Goal: Information Seeking & Learning: Check status

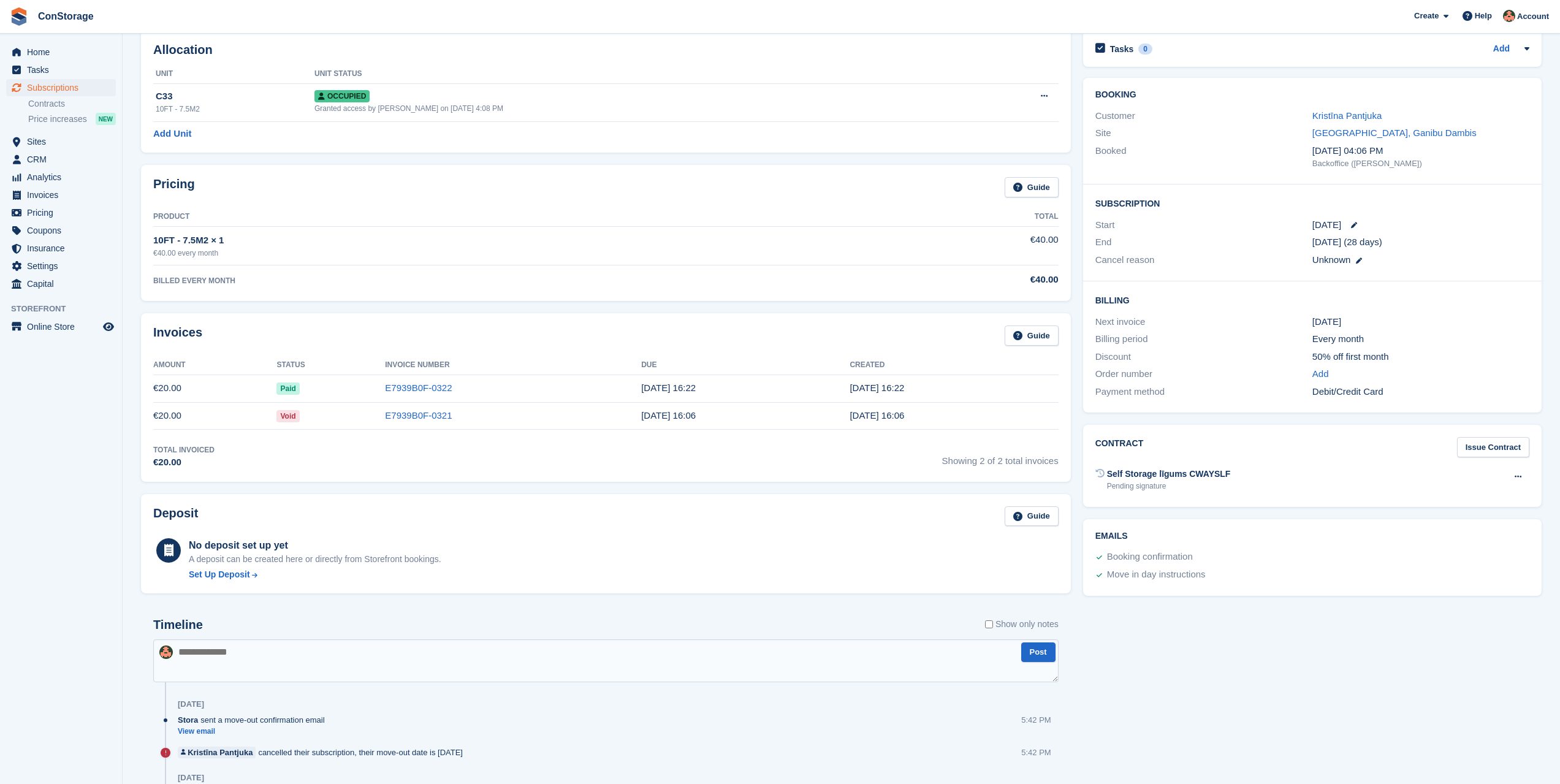
click at [299, 383] on span "Paid" at bounding box center [288, 389] width 23 height 12
click at [1014, 383] on td "8 Aug, 16:22" at bounding box center [954, 388] width 209 height 27
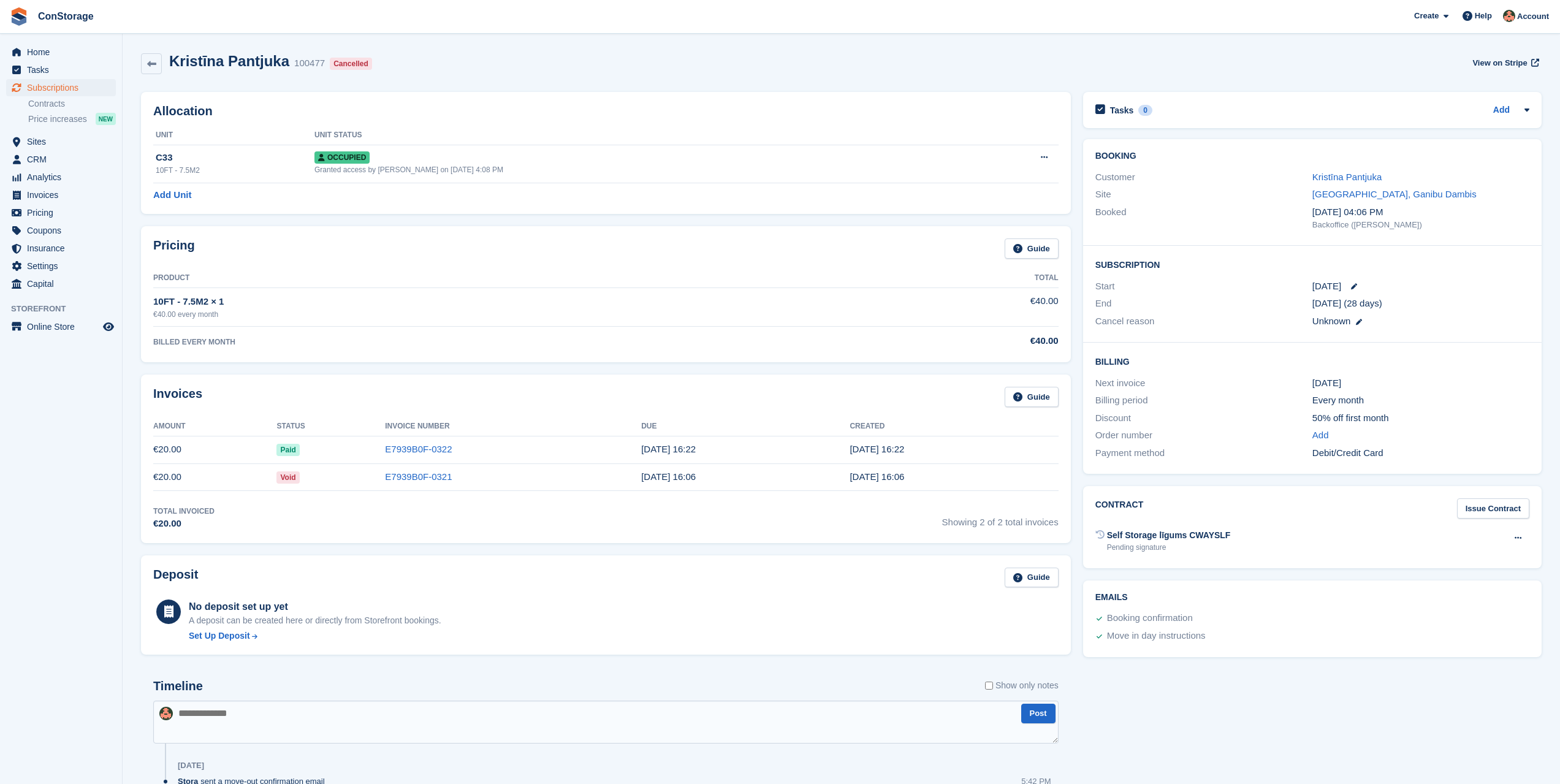
click at [976, 448] on td "8 Aug, 16:22" at bounding box center [954, 449] width 209 height 27
click at [277, 442] on td "€20.00" at bounding box center [215, 449] width 123 height 27
drag, startPoint x: 173, startPoint y: 451, endPoint x: 324, endPoint y: 457, distance: 151.1
click at [214, 451] on td "€20.00" at bounding box center [215, 449] width 123 height 27
drag, startPoint x: 324, startPoint y: 457, endPoint x: 424, endPoint y: 453, distance: 100.1
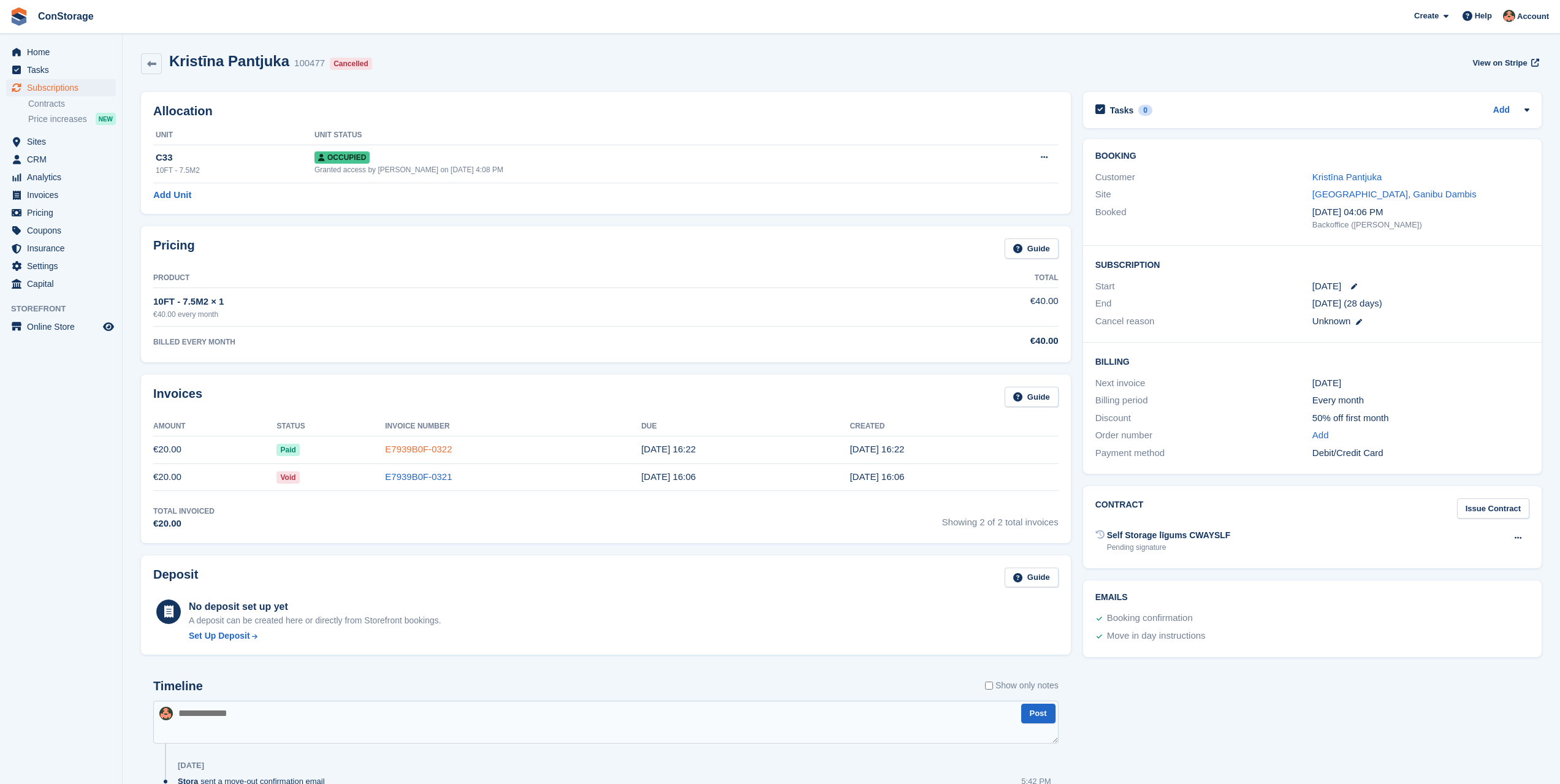
click at [337, 457] on td "Paid" at bounding box center [330, 449] width 108 height 27
click at [427, 451] on link "E7939B0F-0322" at bounding box center [418, 449] width 67 height 11
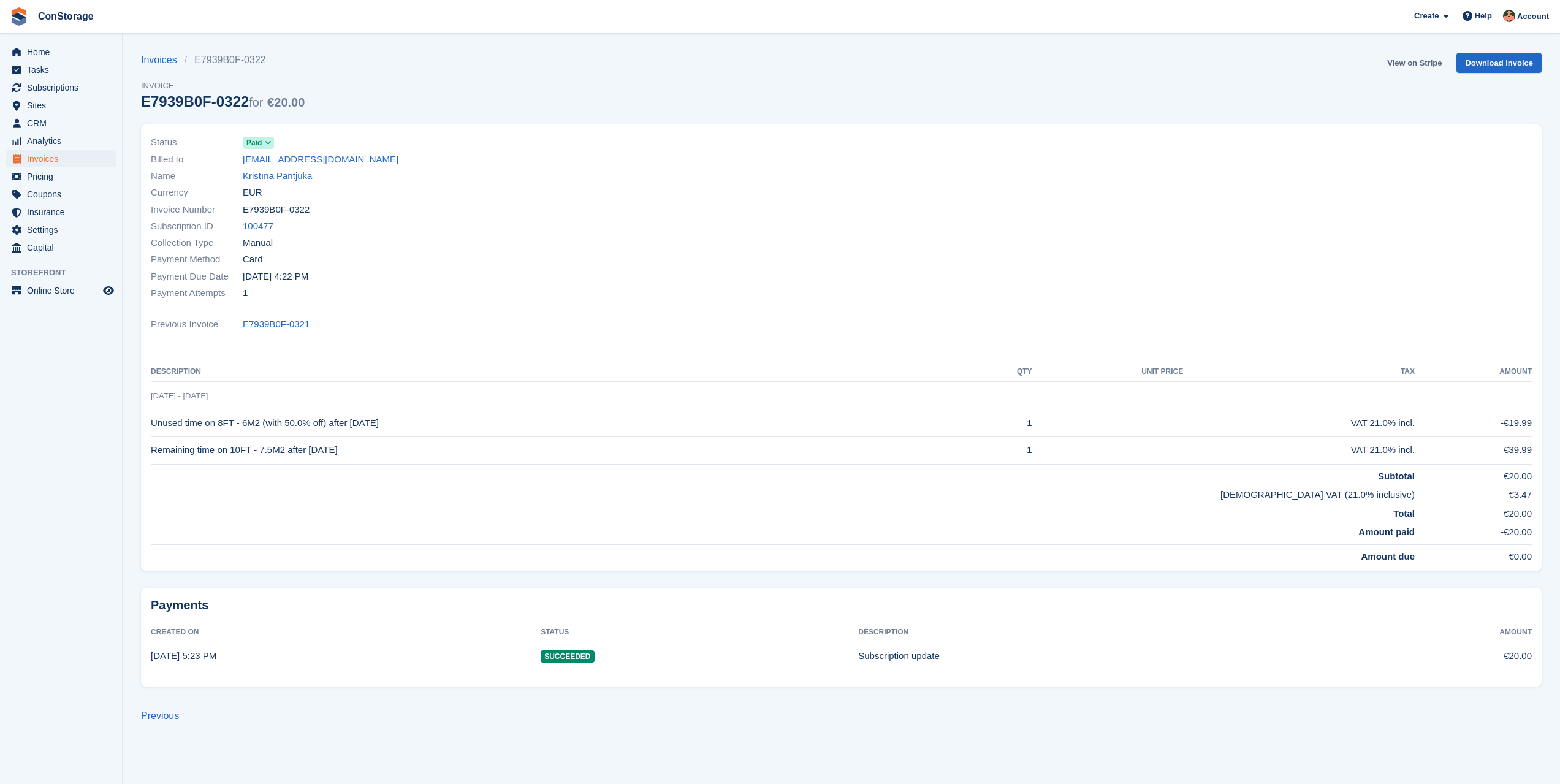
click at [1421, 59] on link "View on Stripe" at bounding box center [1414, 63] width 64 height 20
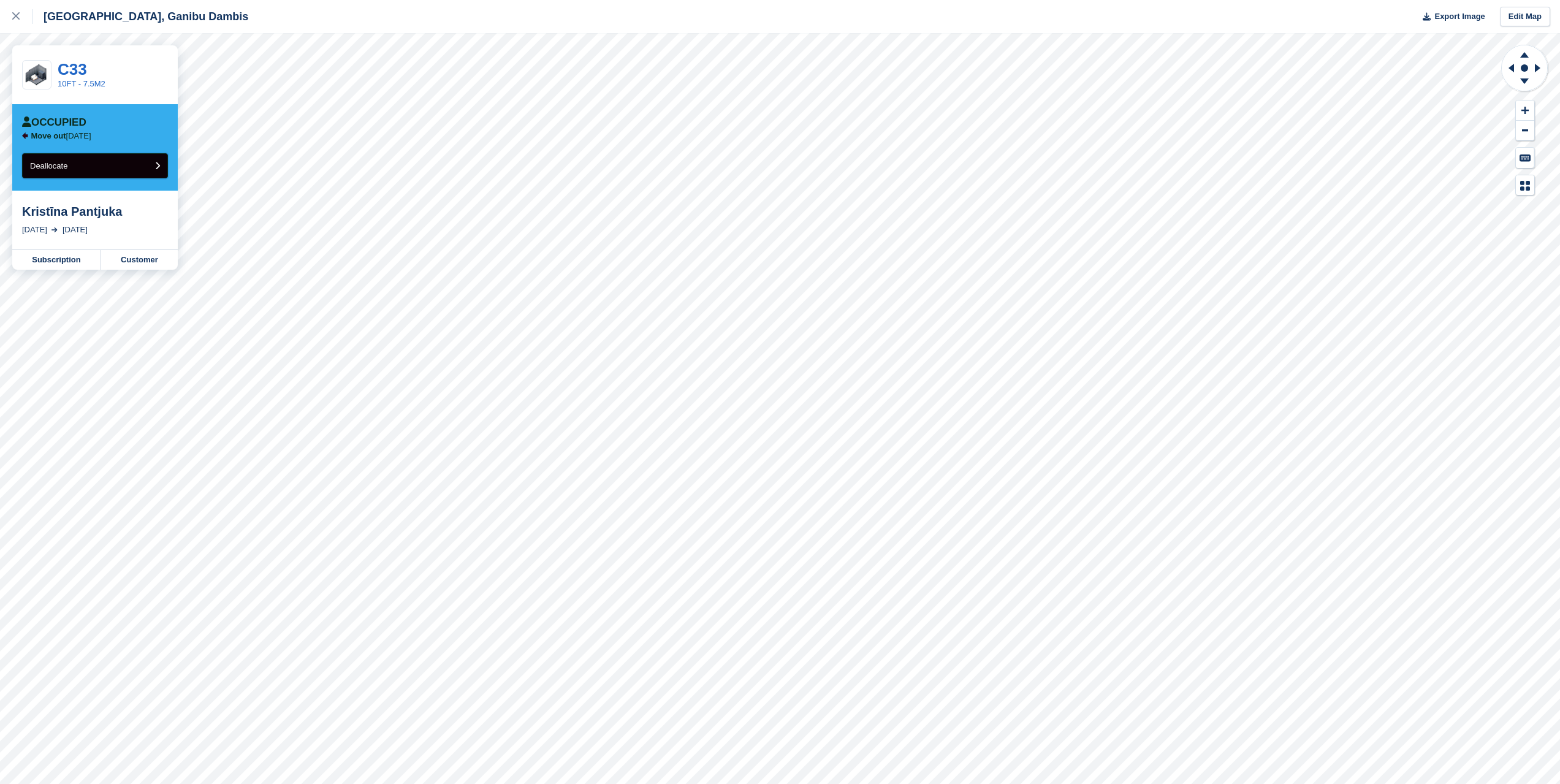
click at [155, 162] on icon "submit" at bounding box center [157, 166] width 5 height 8
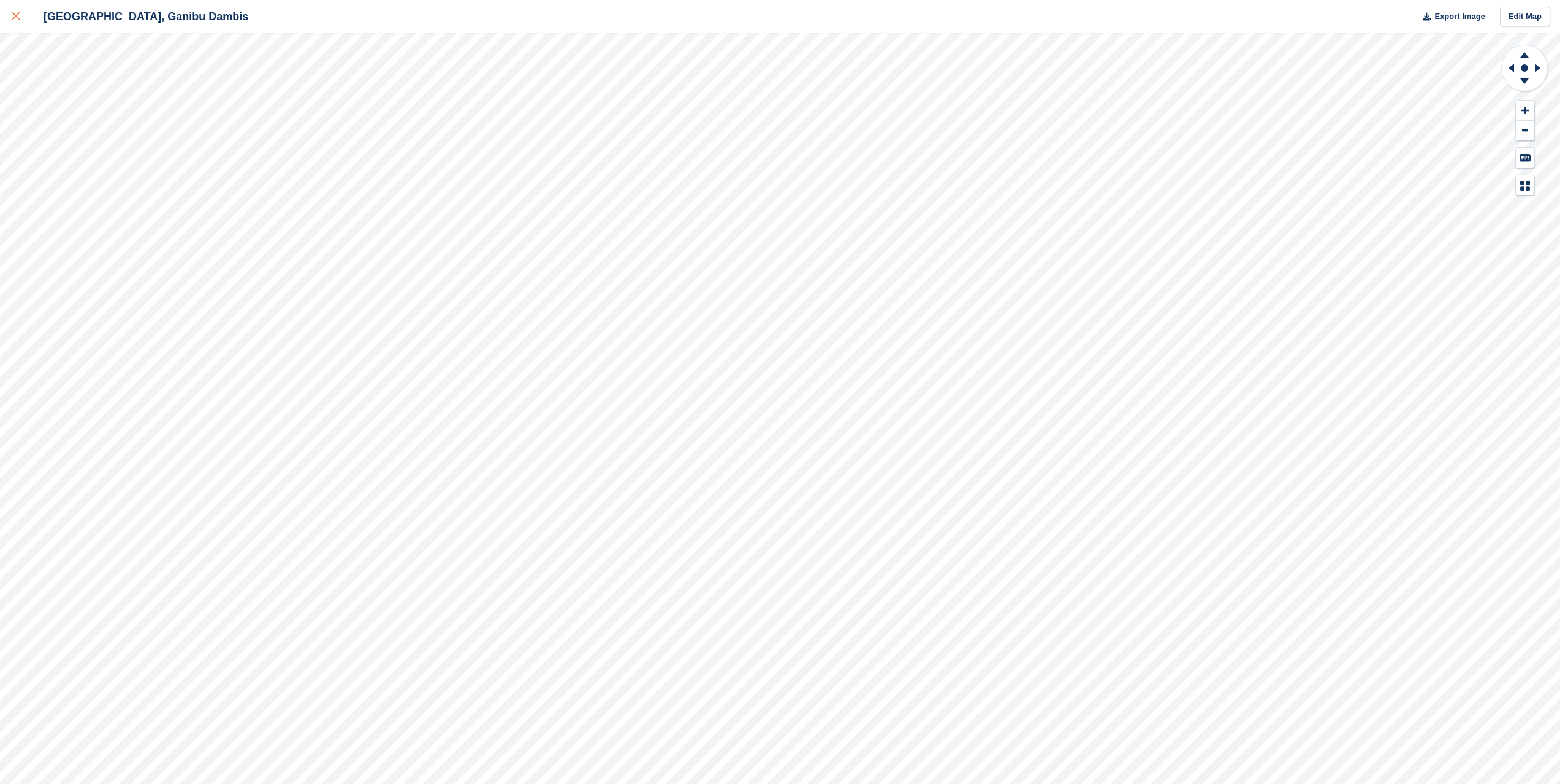
click at [14, 18] on icon at bounding box center [16, 16] width 8 height 8
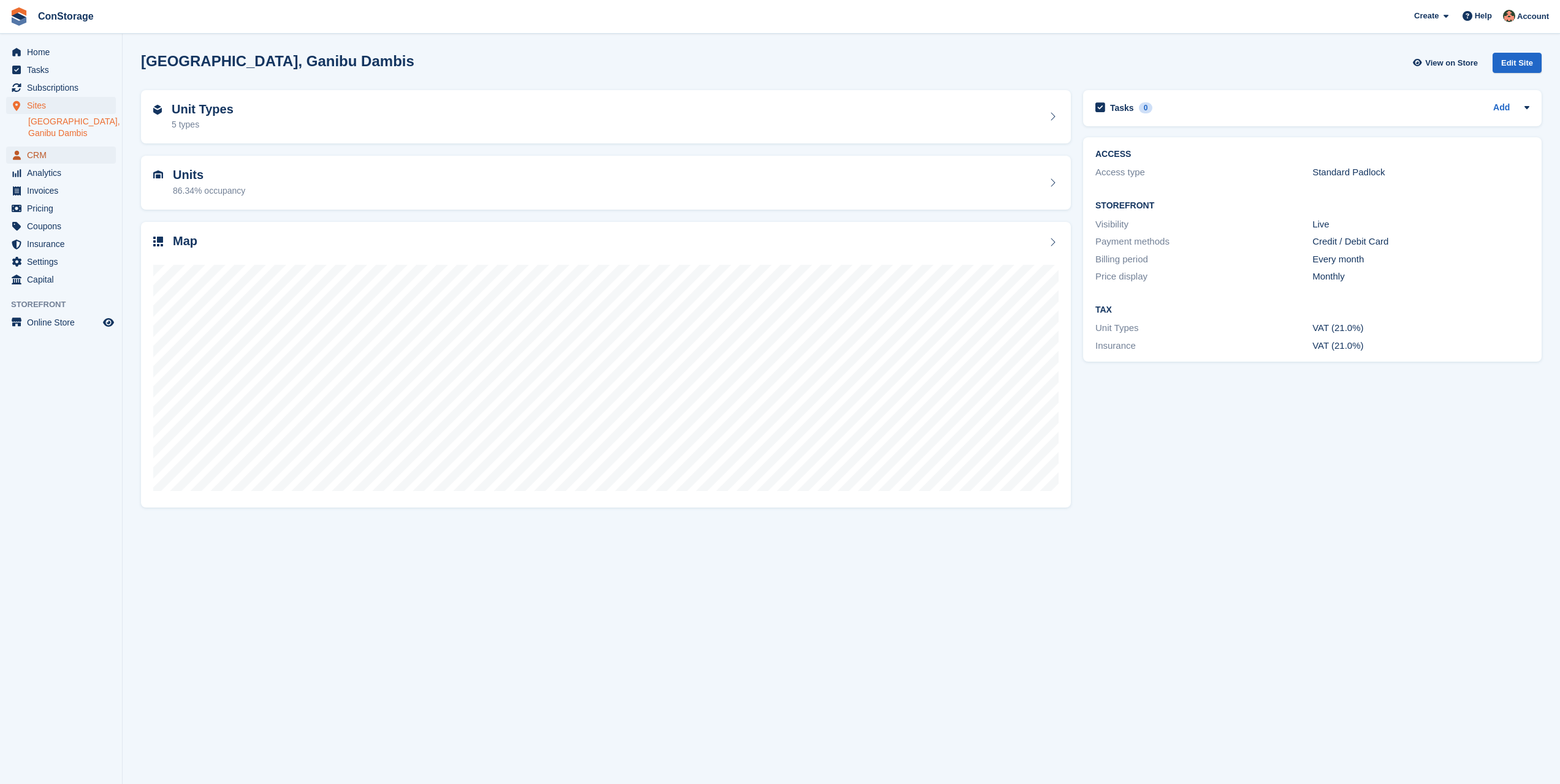
click at [54, 147] on span "CRM" at bounding box center [64, 155] width 73 height 17
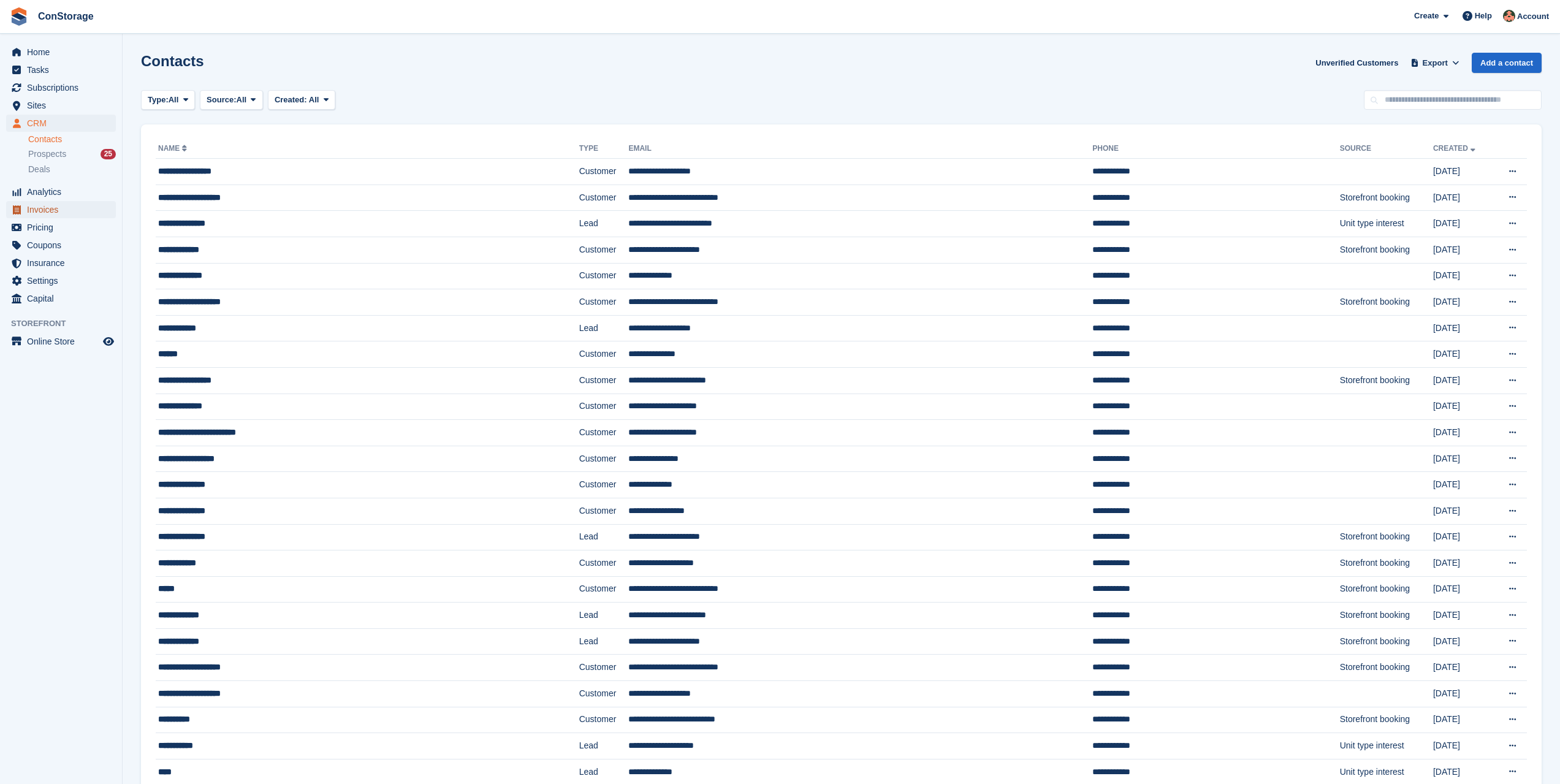
click at [60, 209] on span "Invoices" at bounding box center [64, 209] width 73 height 17
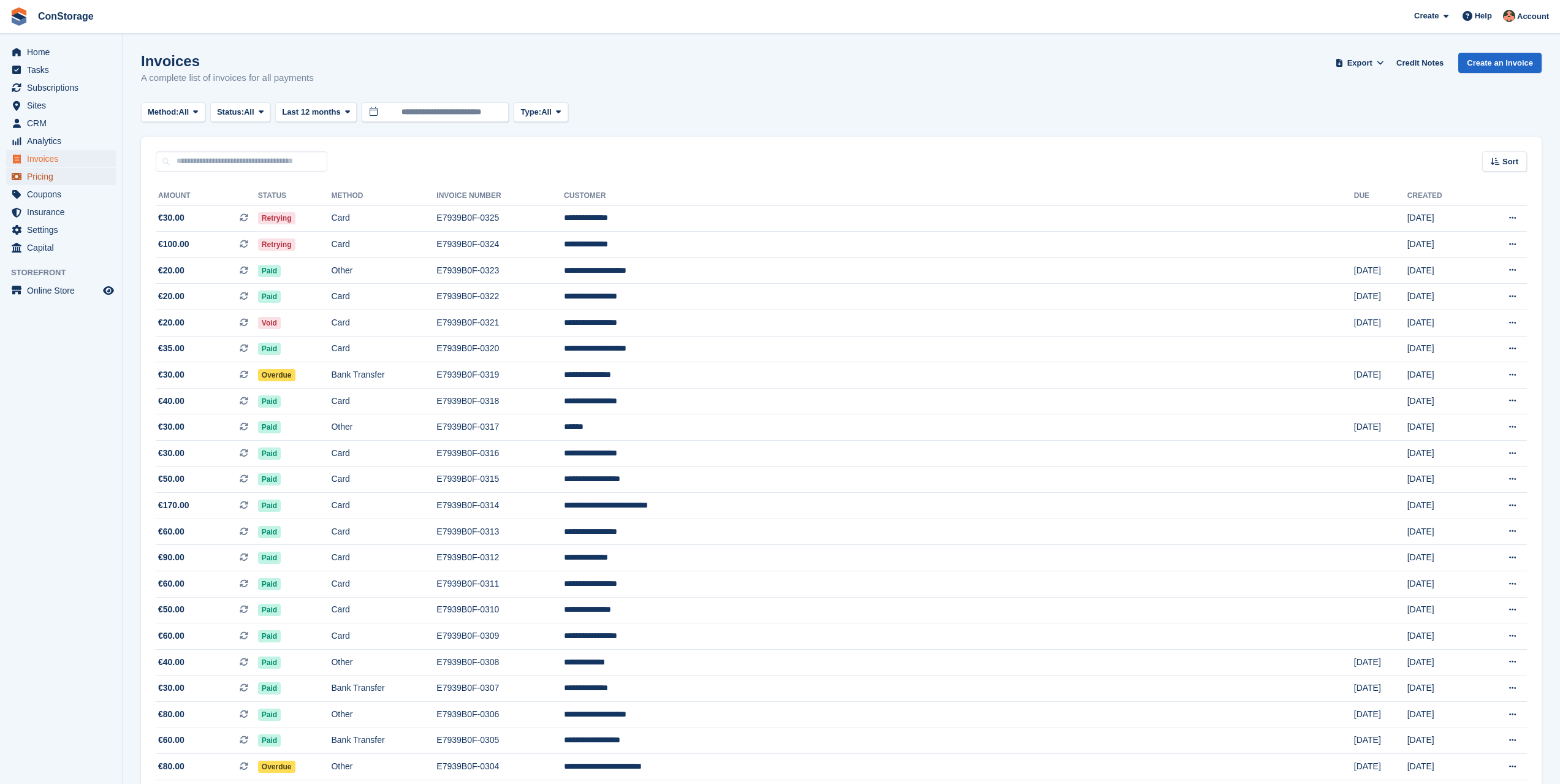
click at [56, 173] on span "Pricing" at bounding box center [64, 176] width 73 height 17
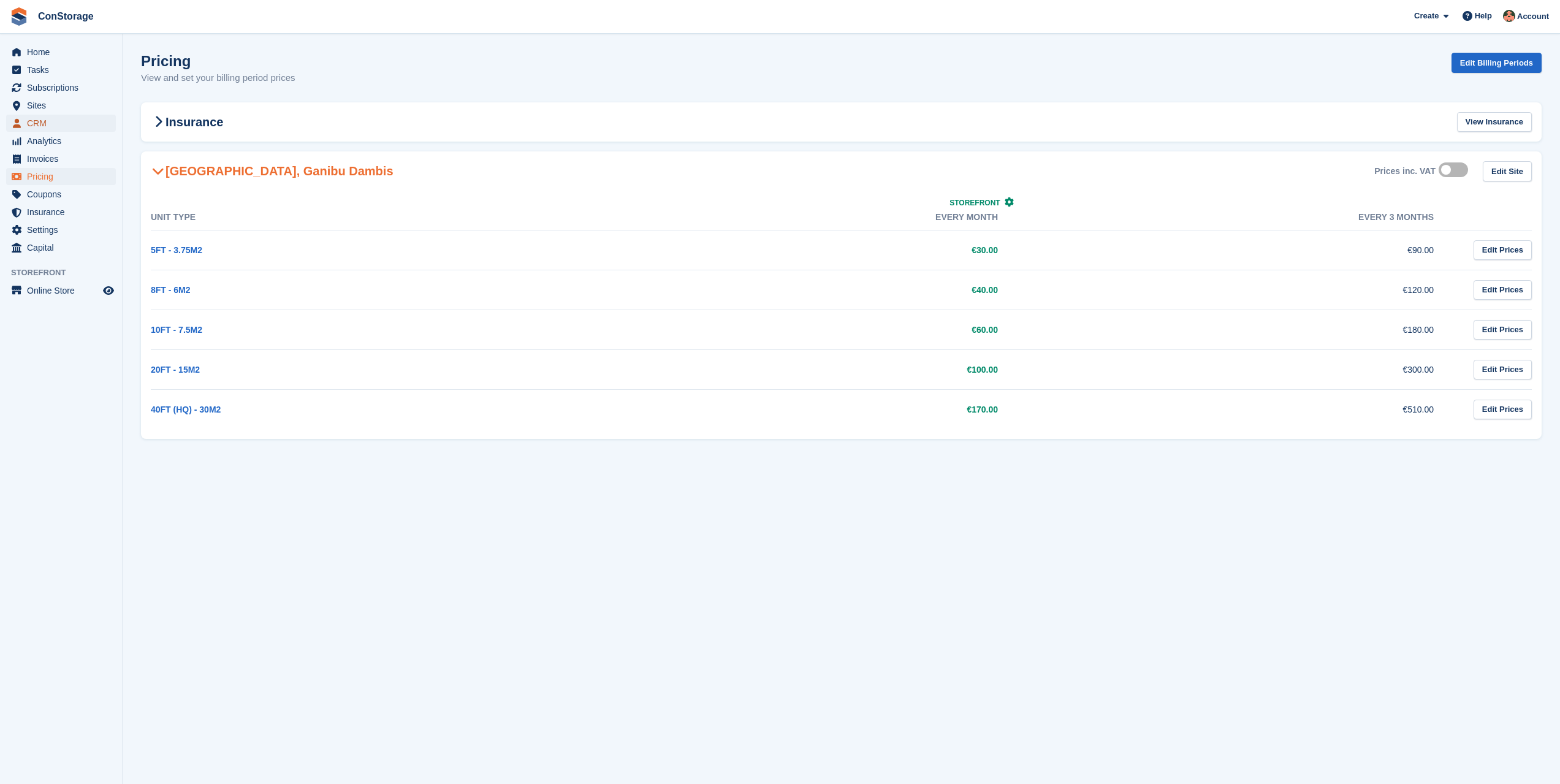
click at [61, 124] on span "CRM" at bounding box center [64, 123] width 73 height 17
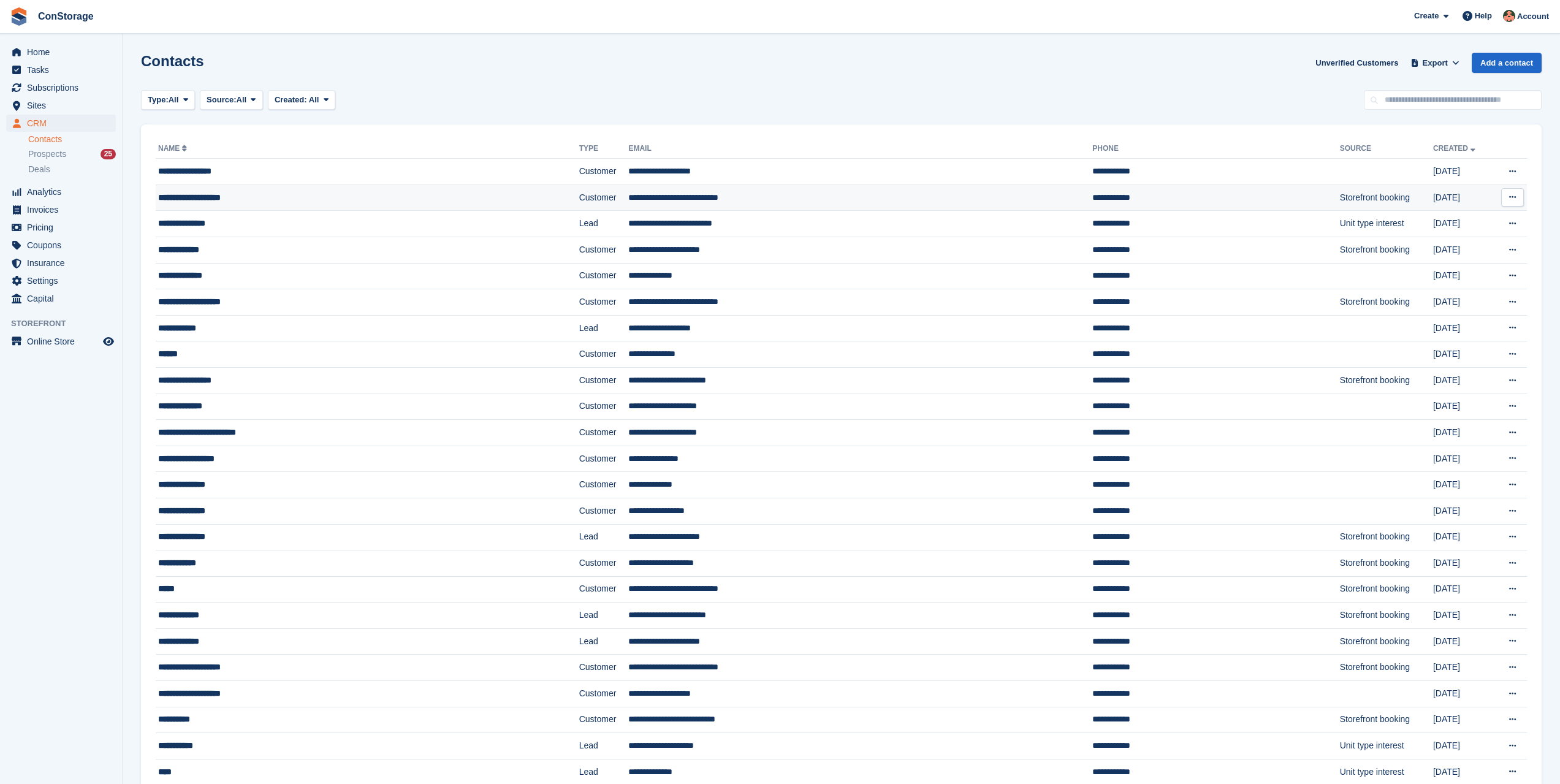
click at [299, 191] on div "**********" at bounding box center [315, 197] width 315 height 13
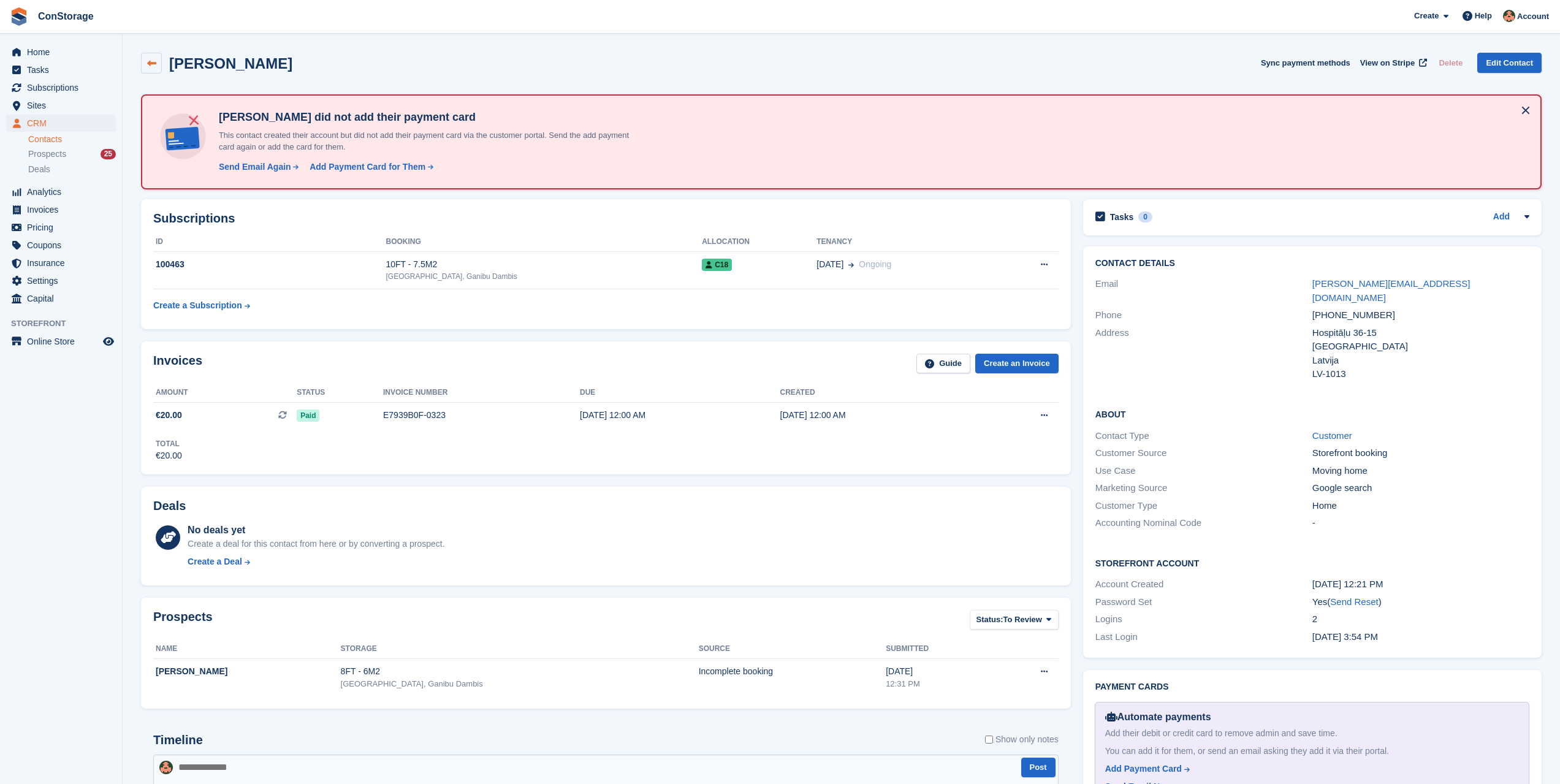
click at [154, 67] on icon at bounding box center [152, 64] width 9 height 9
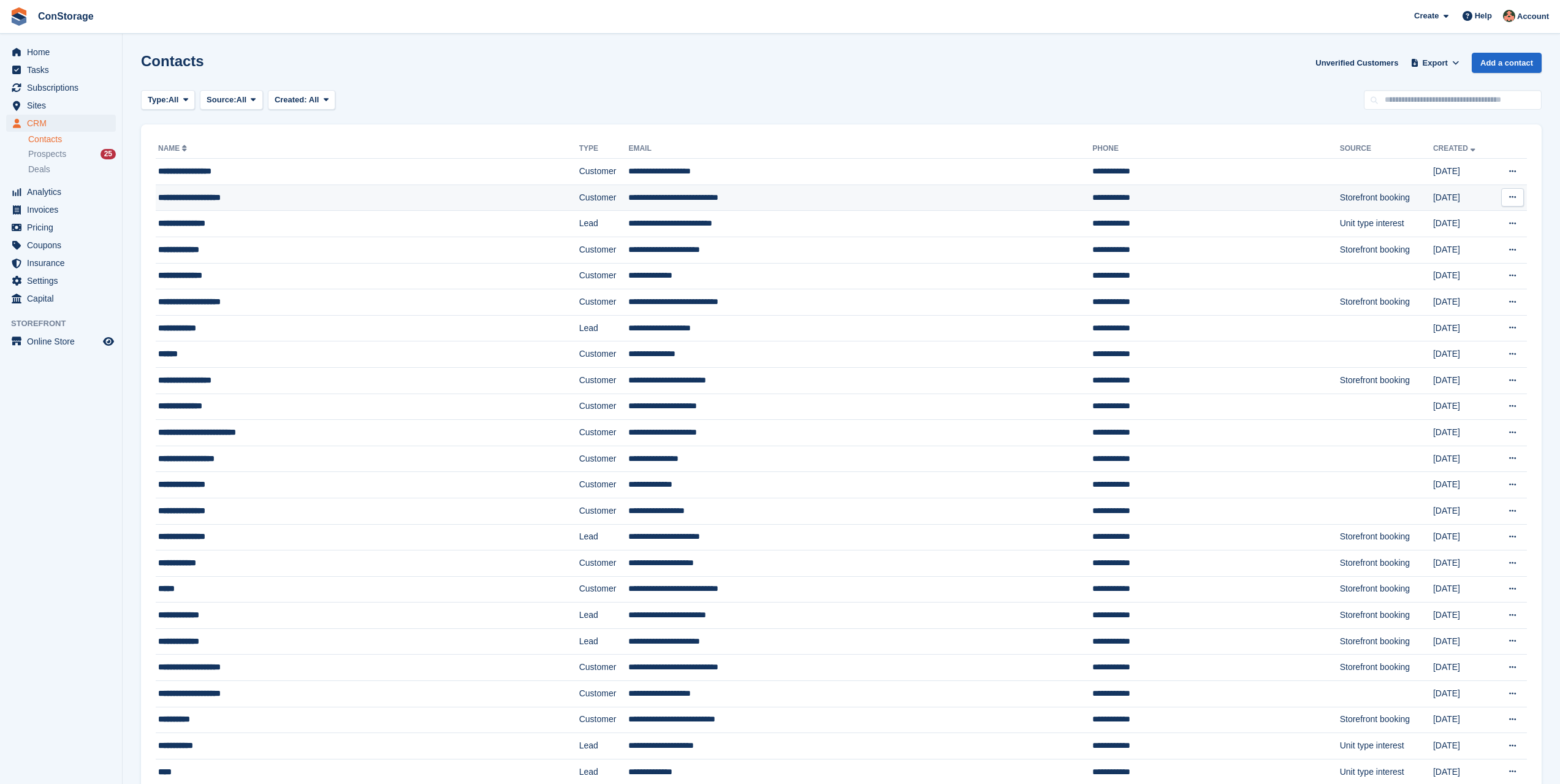
click at [249, 190] on td "**********" at bounding box center [368, 197] width 423 height 26
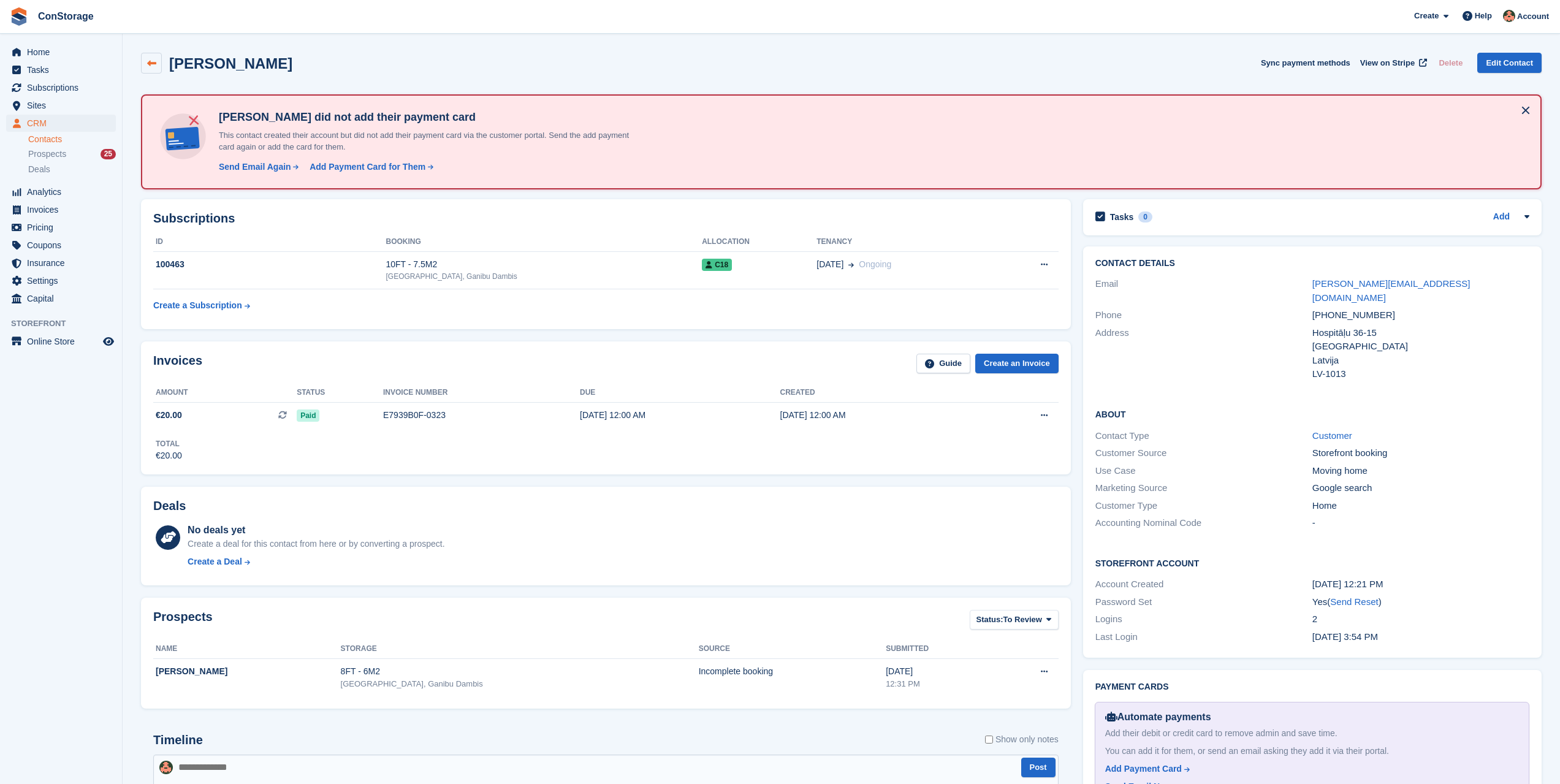
click at [152, 57] on link at bounding box center [151, 64] width 21 height 21
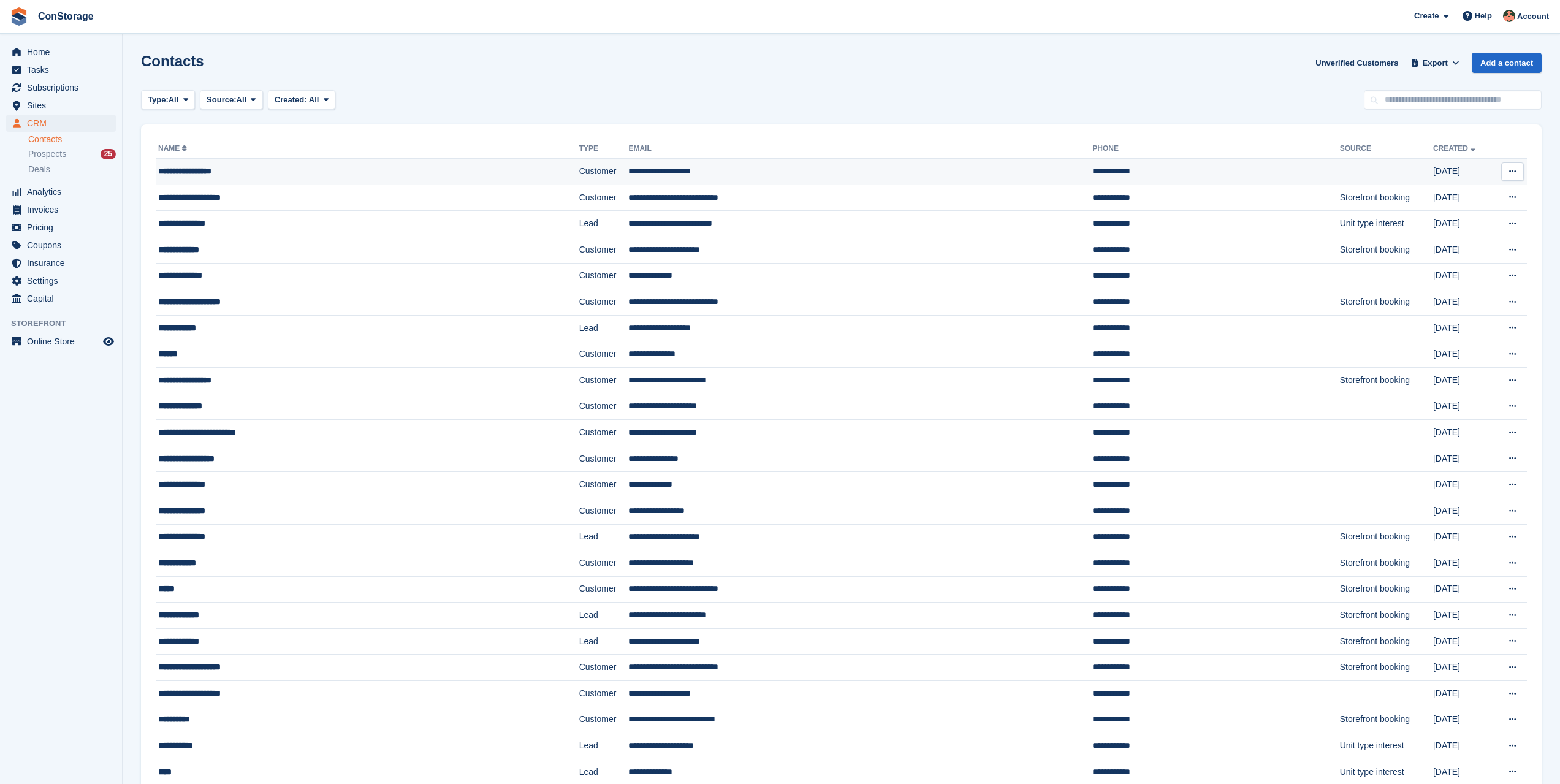
click at [247, 168] on div "**********" at bounding box center [315, 171] width 315 height 13
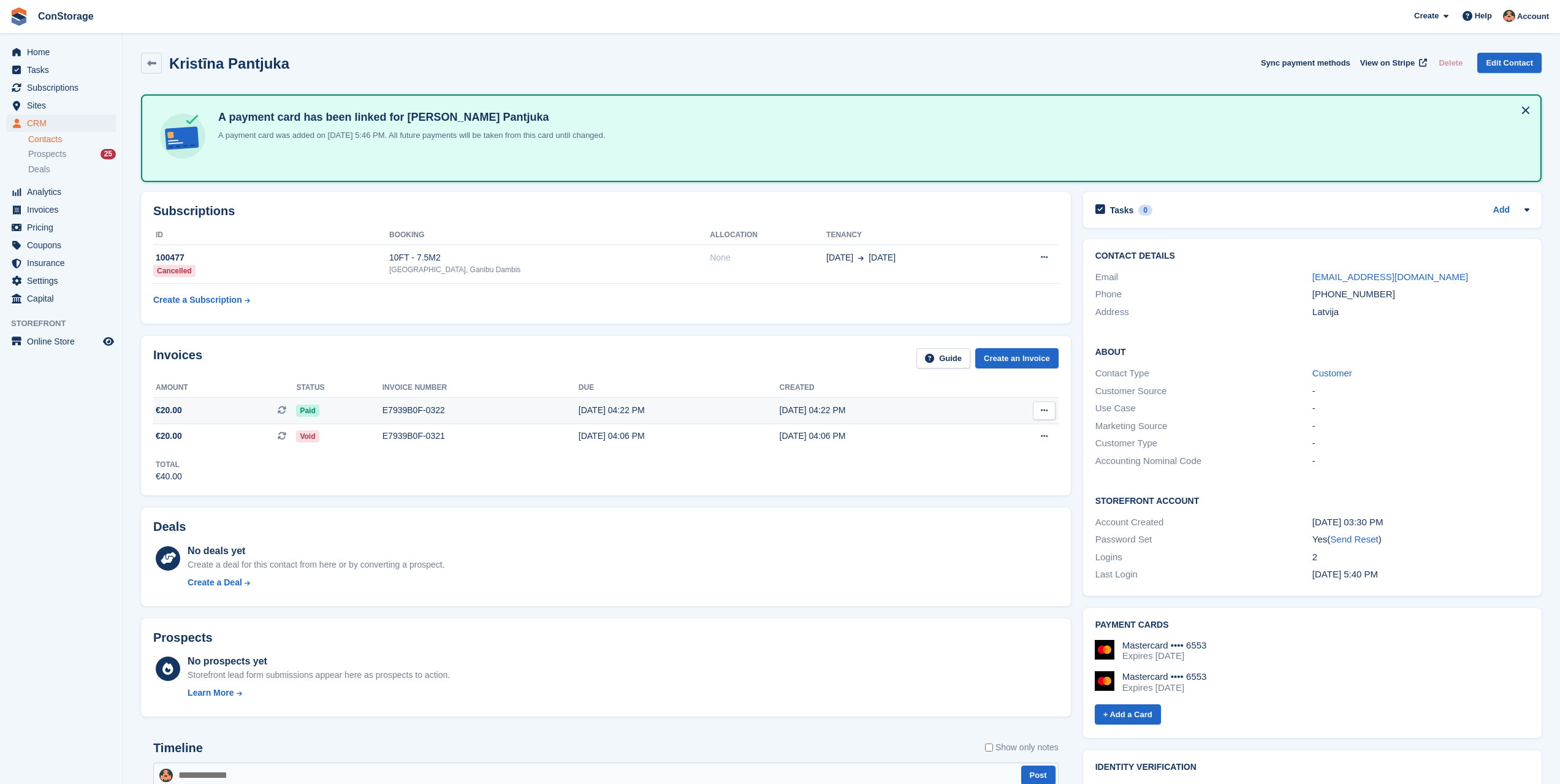
click at [1034, 406] on button at bounding box center [1044, 411] width 23 height 18
click at [350, 419] on td "Paid" at bounding box center [338, 411] width 85 height 26
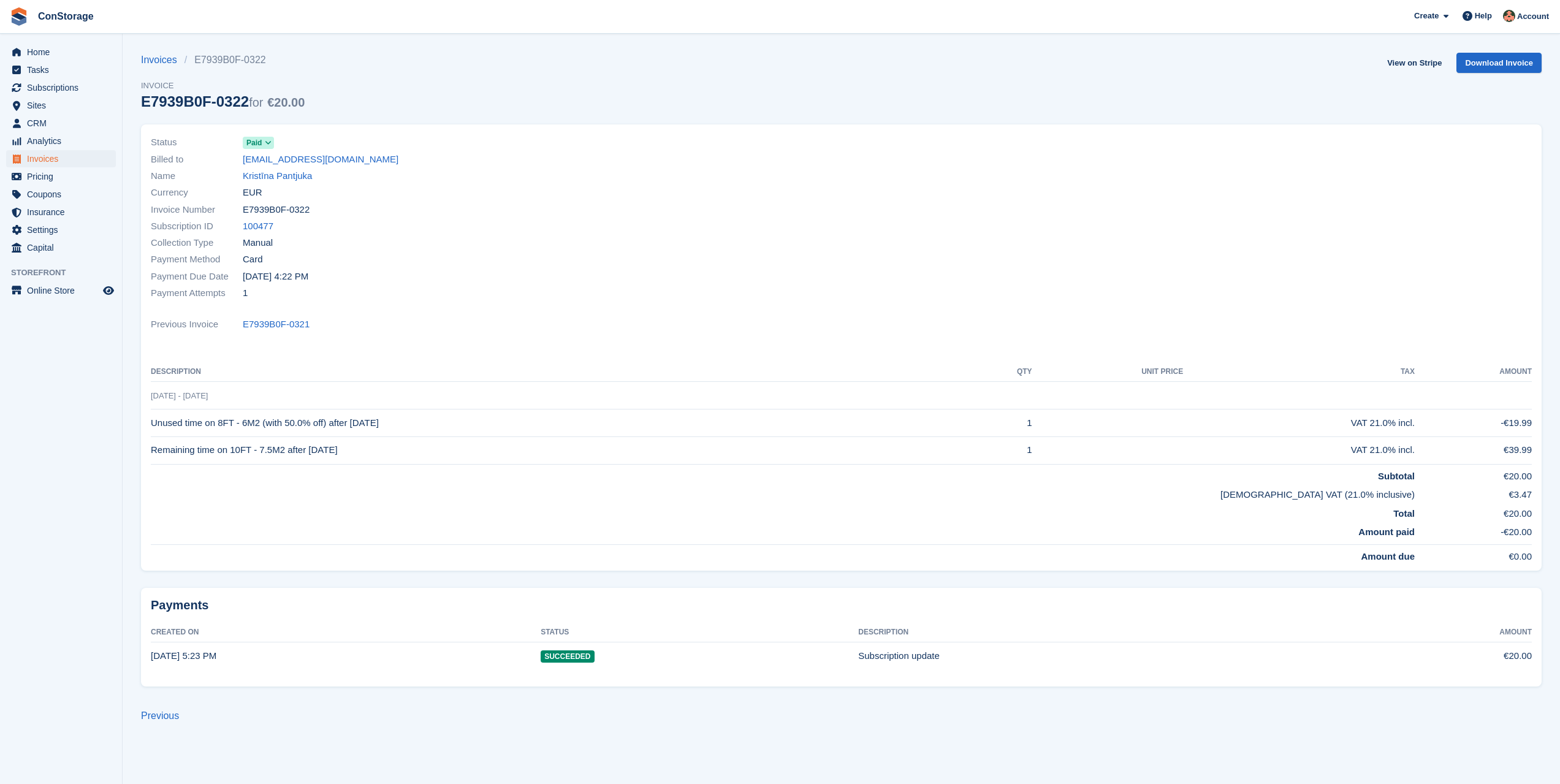
click at [268, 146] on icon at bounding box center [268, 143] width 7 height 8
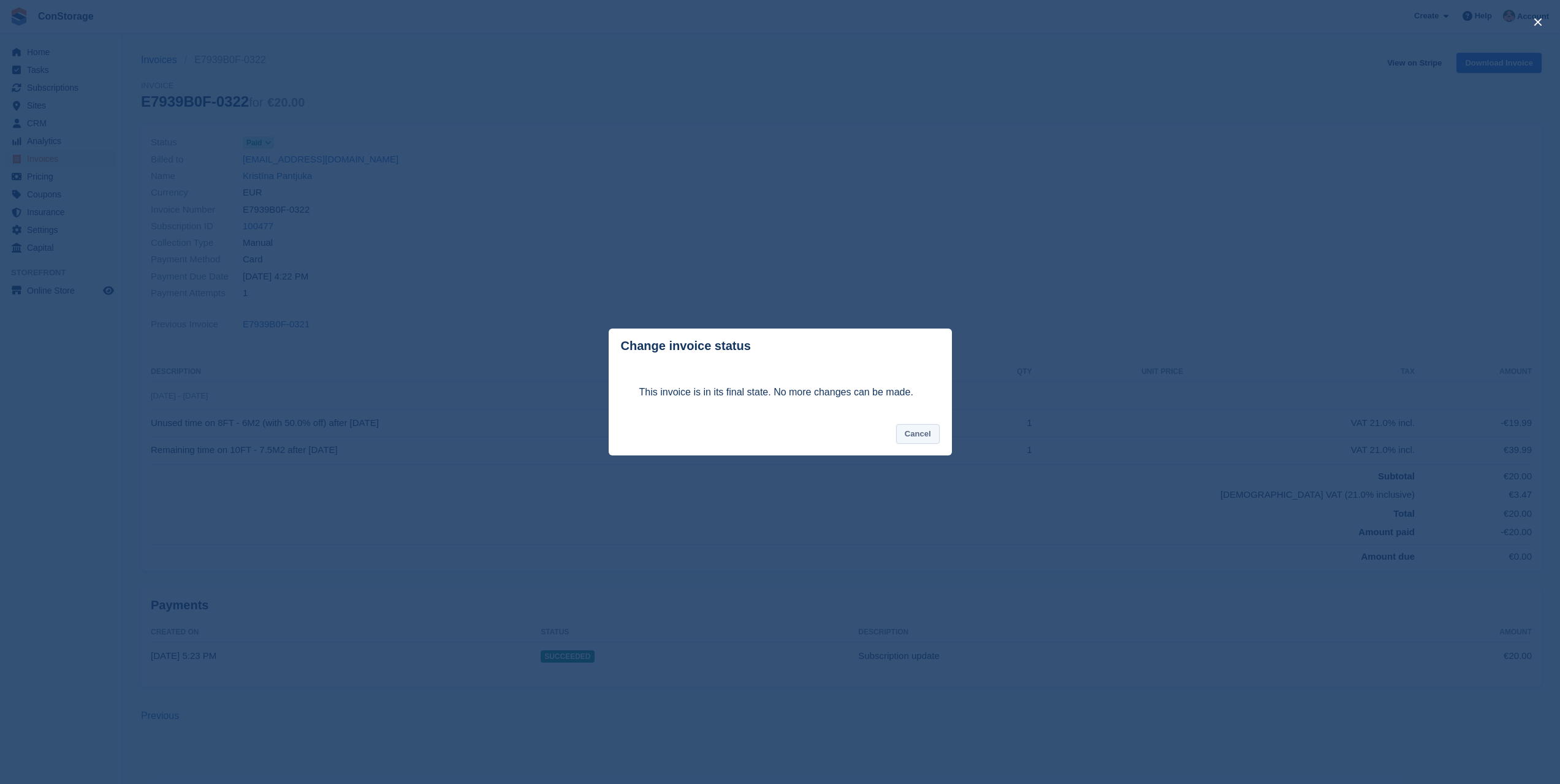
click at [929, 440] on button "Cancel" at bounding box center [918, 434] width 44 height 20
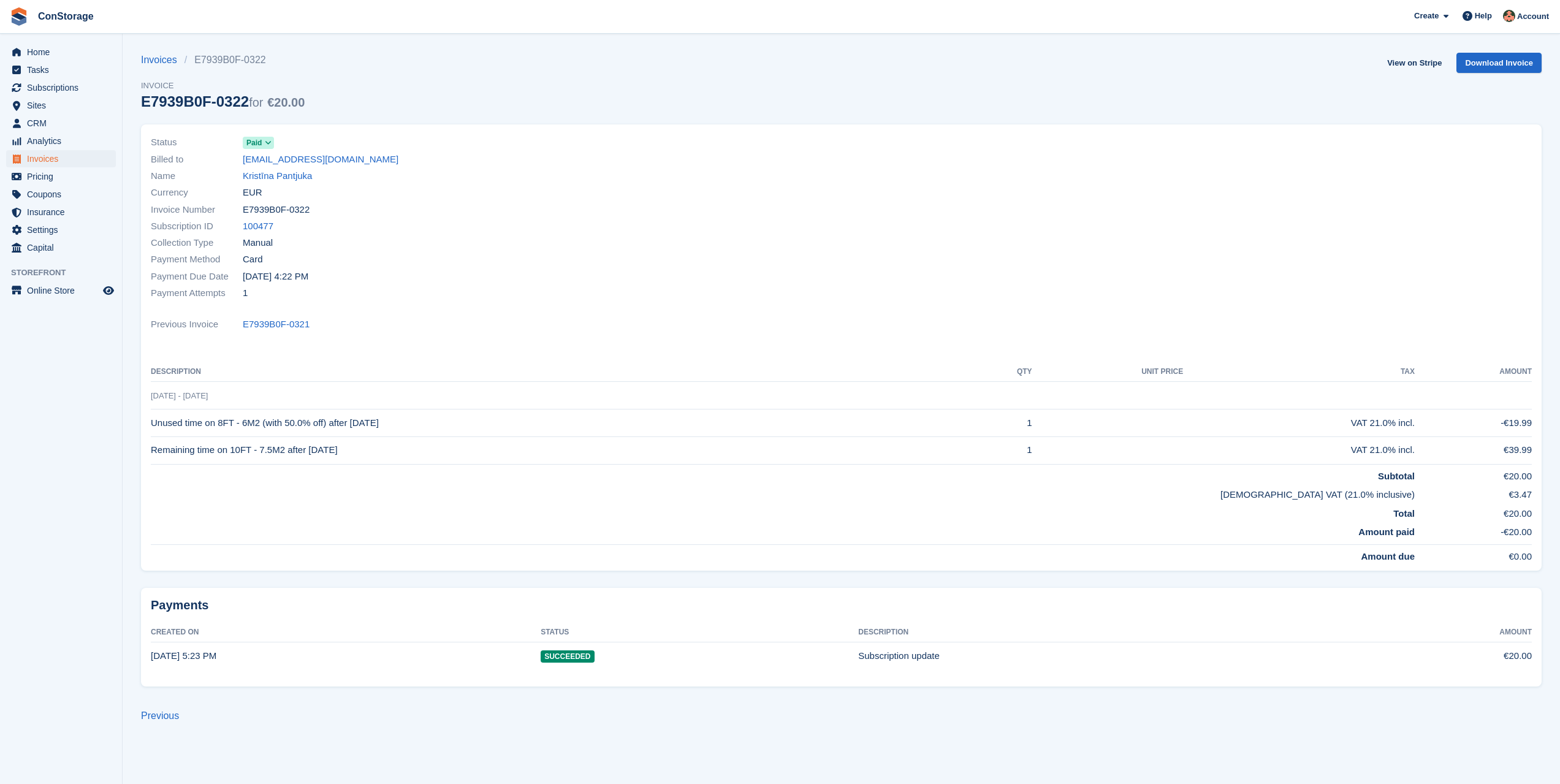
click at [266, 139] on icon at bounding box center [268, 143] width 7 height 8
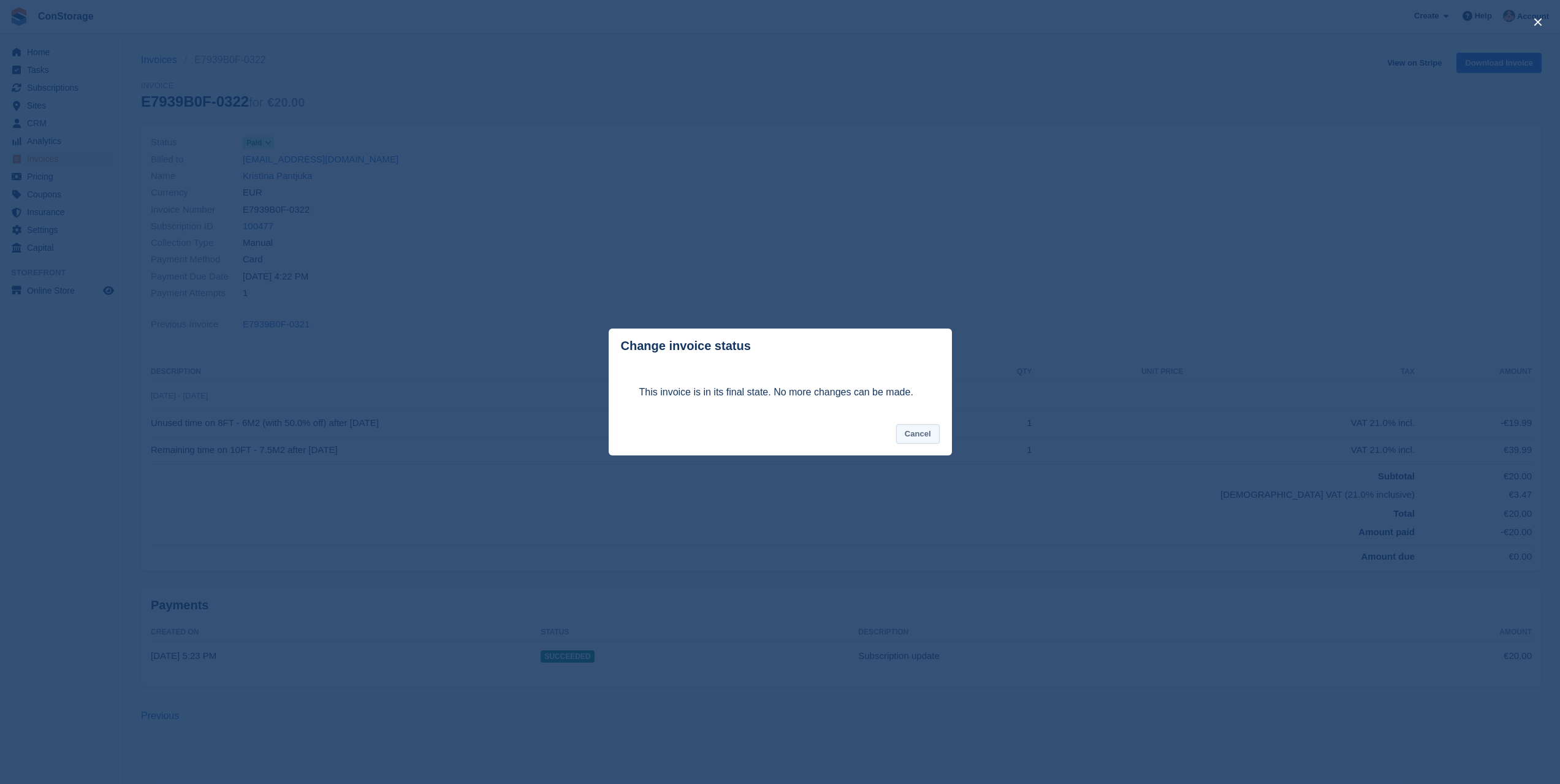
click at [904, 437] on button "Cancel" at bounding box center [918, 434] width 44 height 20
